Goal: Task Accomplishment & Management: Use online tool/utility

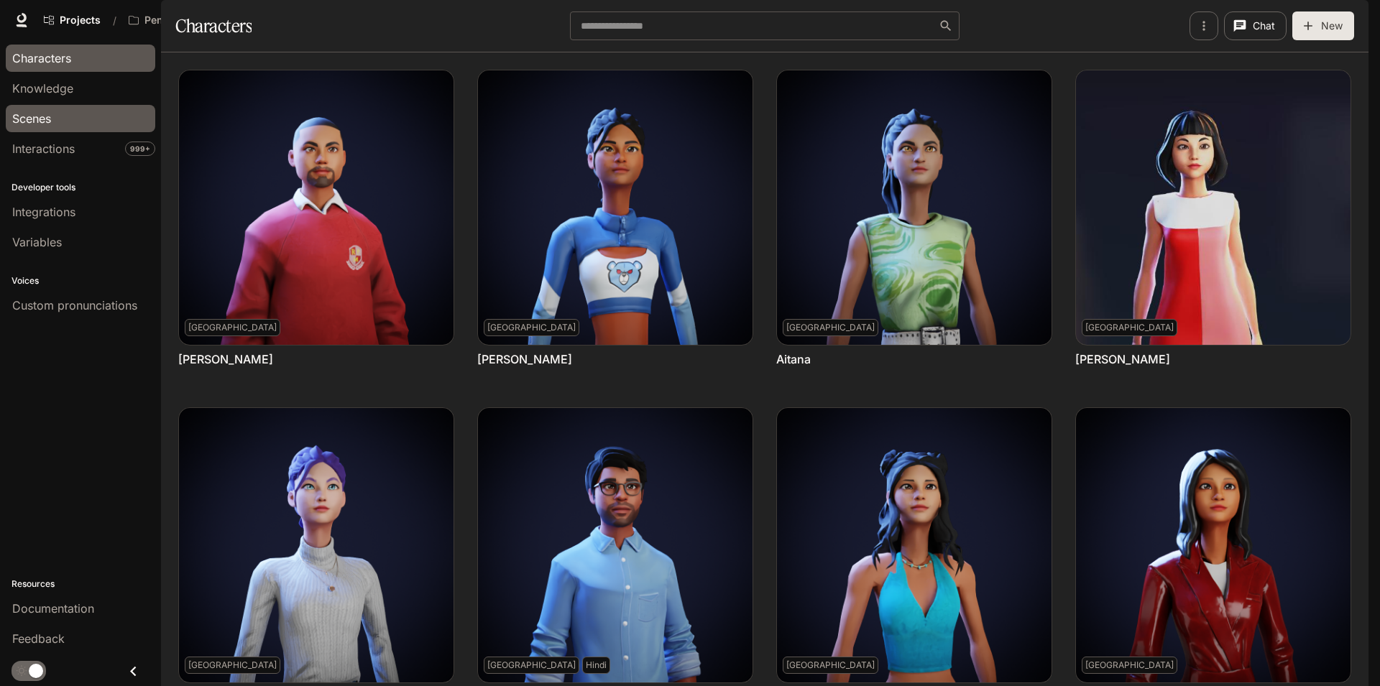
click at [68, 126] on div "Scenes" at bounding box center [80, 118] width 137 height 17
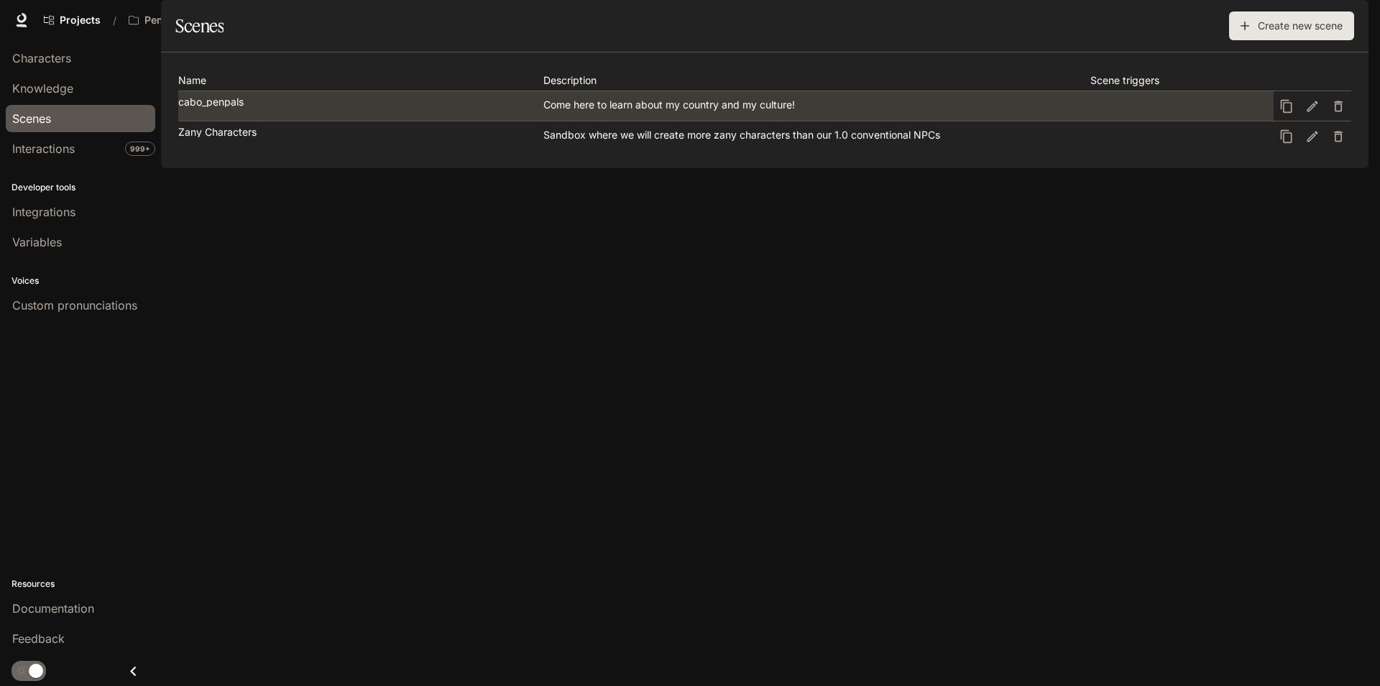
click at [284, 107] on div "cabo_penpals" at bounding box center [360, 102] width 364 height 10
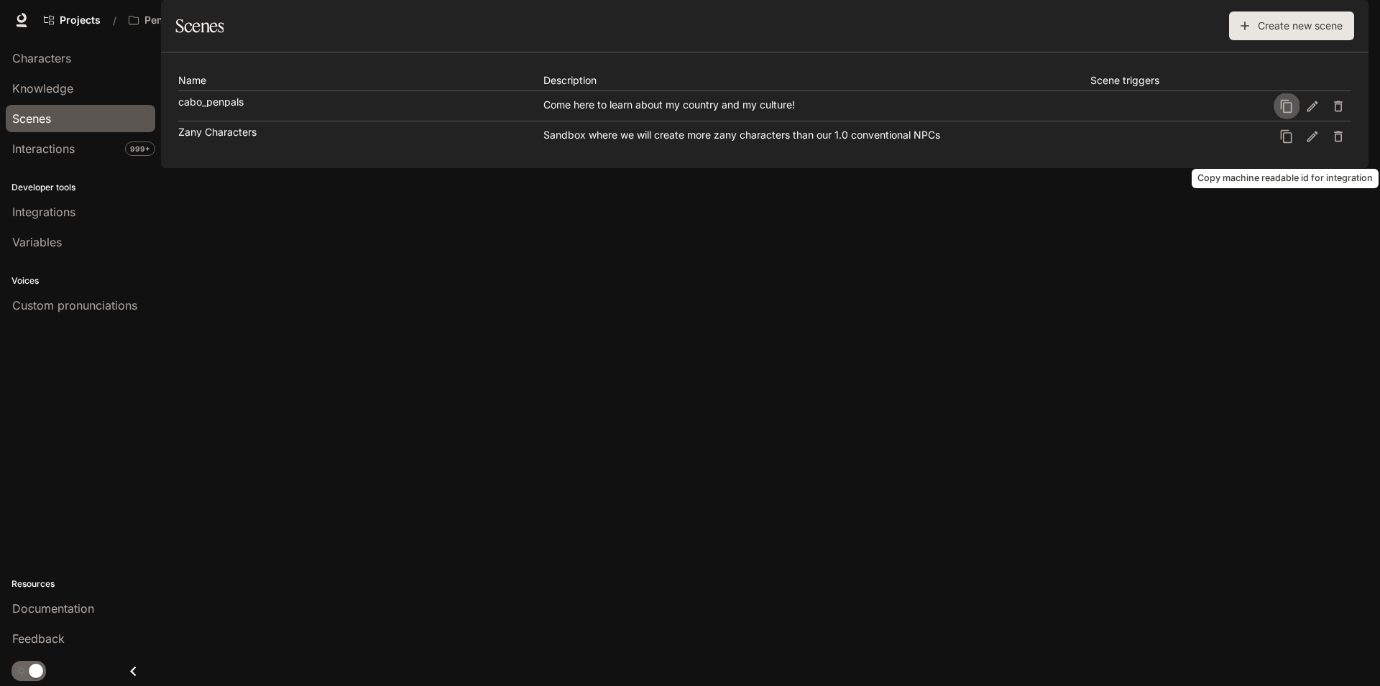
click at [1292, 112] on icon "Copy machine readable id for integration" at bounding box center [1287, 105] width 12 height 13
